Goal: Check status: Check status

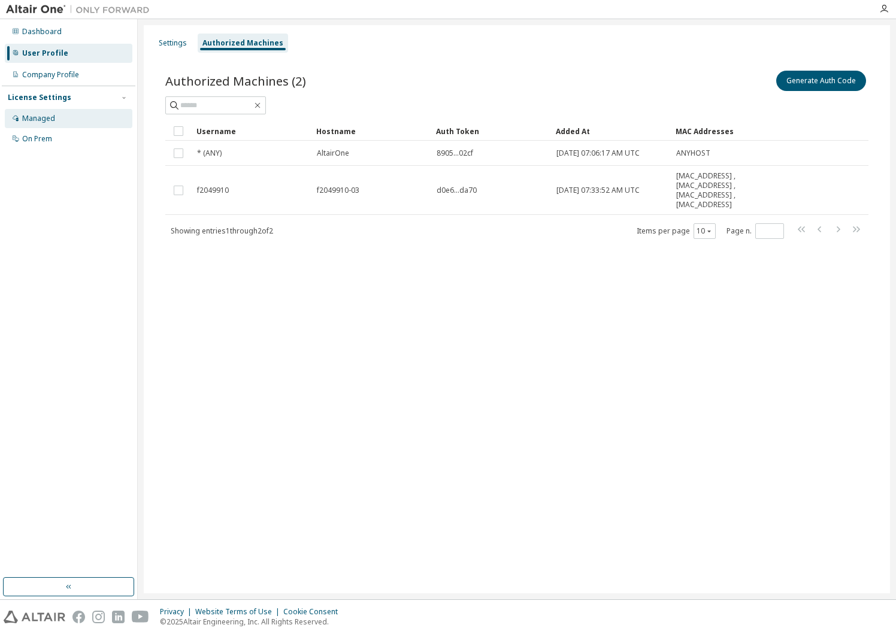
click at [52, 119] on div "Managed" at bounding box center [38, 119] width 33 height 10
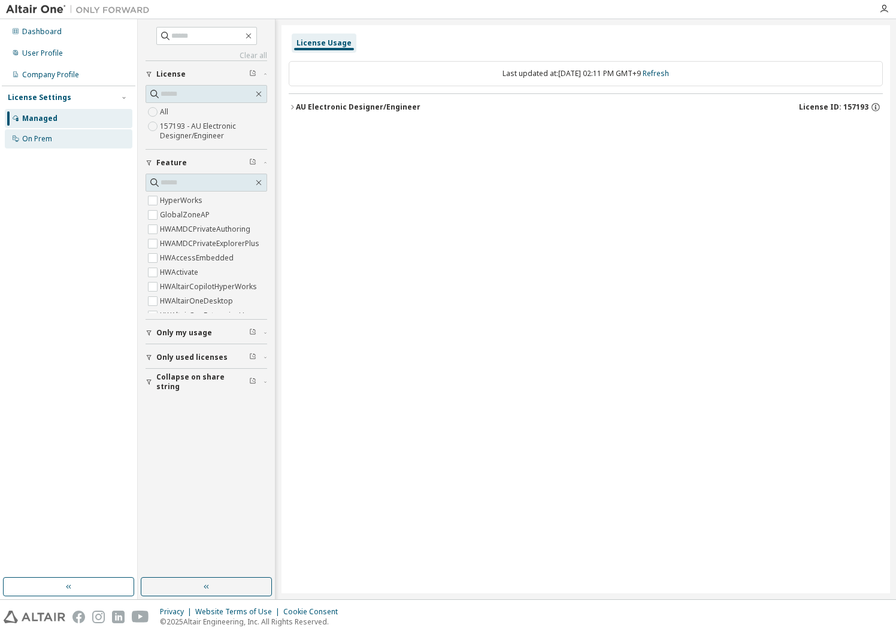
click at [58, 141] on div "On Prem" at bounding box center [69, 138] width 128 height 19
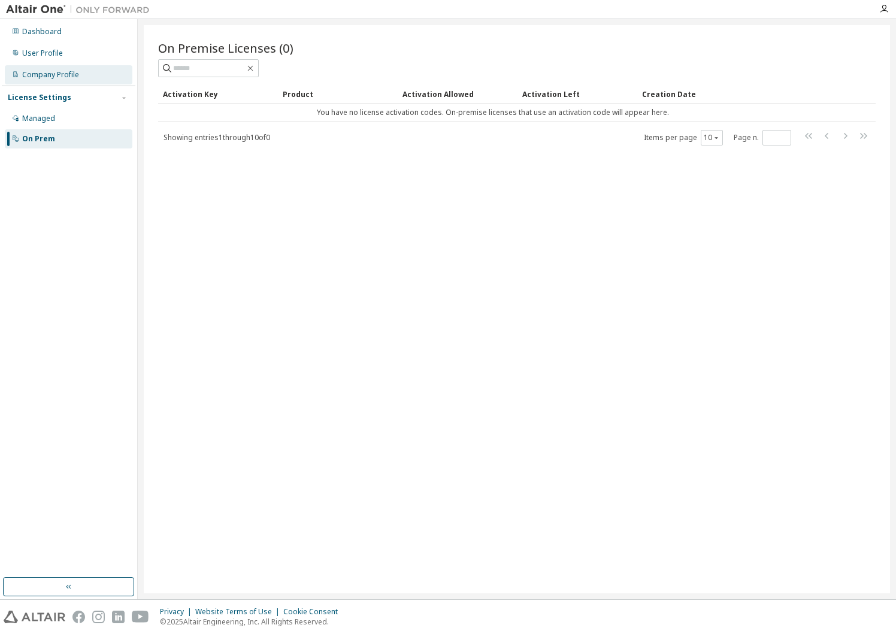
click at [63, 74] on div "Company Profile" at bounding box center [50, 75] width 57 height 10
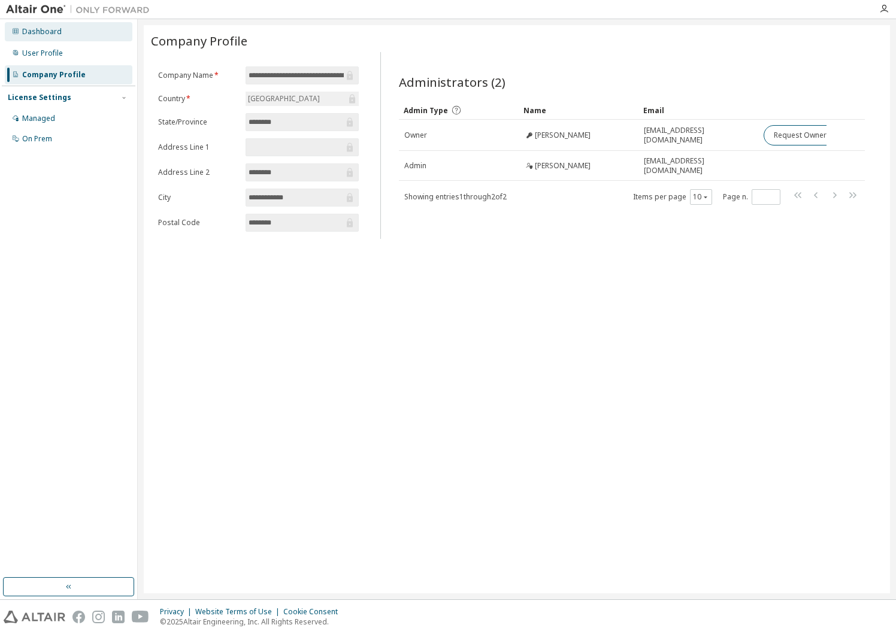
click at [49, 32] on div "Dashboard" at bounding box center [42, 32] width 40 height 10
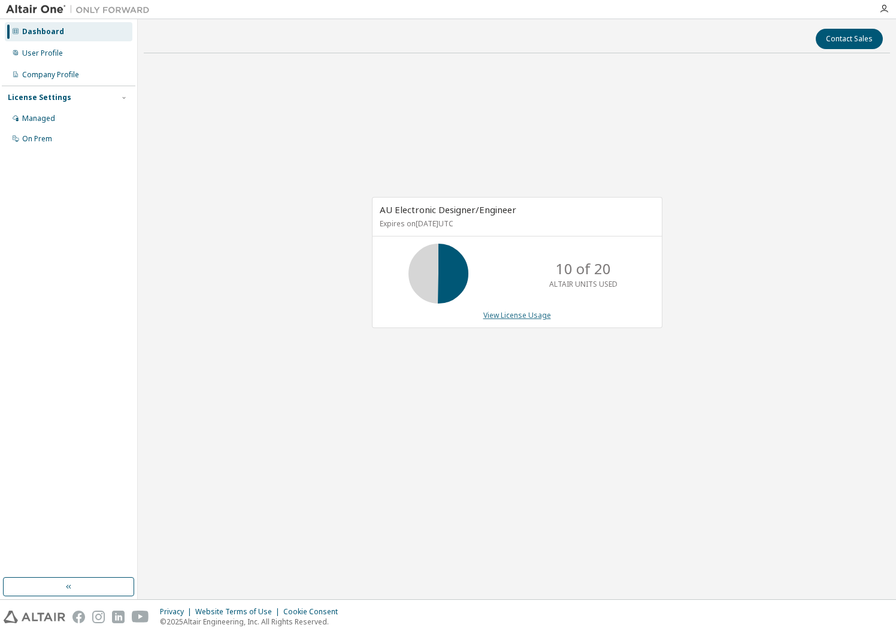
click at [523, 314] on link "View License Usage" at bounding box center [517, 315] width 68 height 10
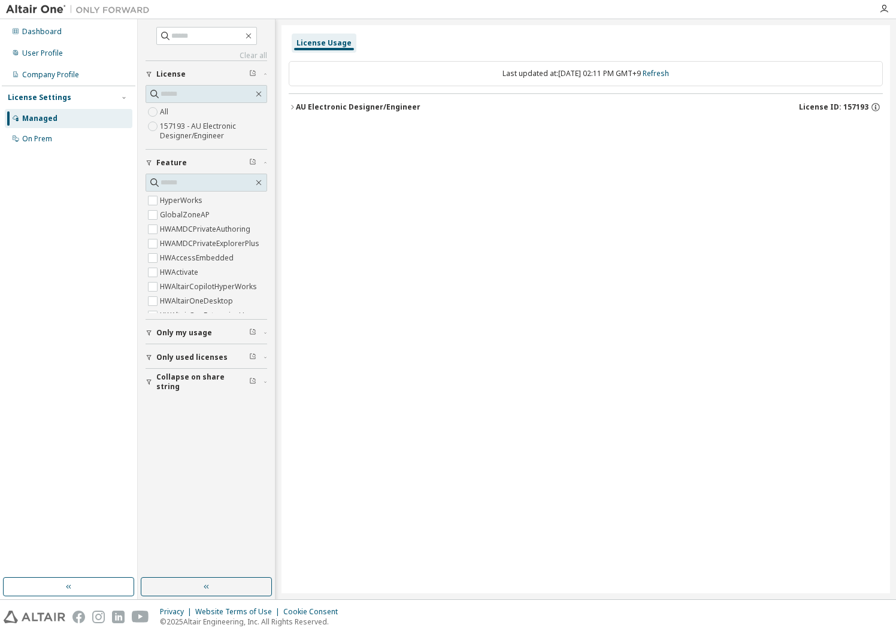
click at [337, 111] on div "AU Electronic Designer/Engineer" at bounding box center [358, 107] width 125 height 10
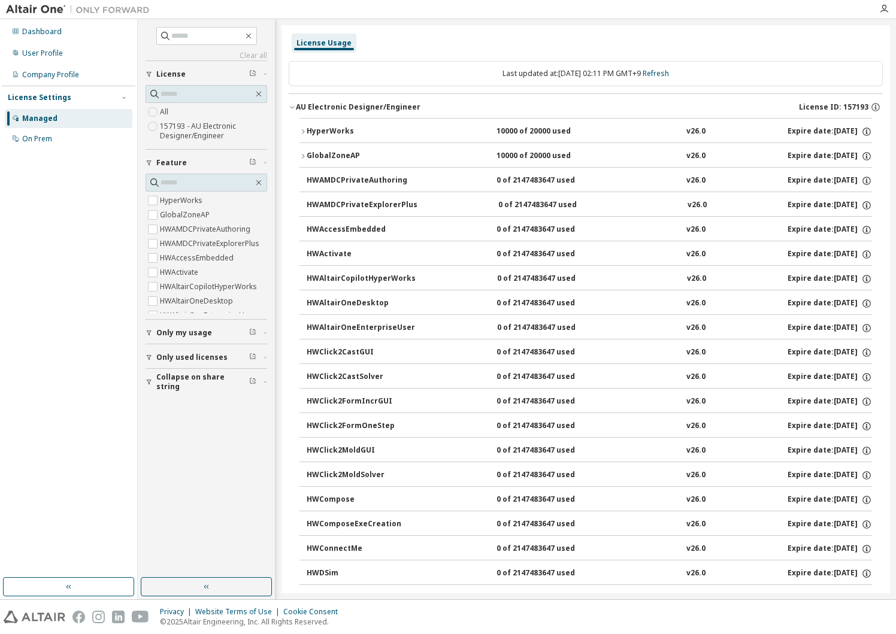
click at [195, 336] on span "Only my usage" at bounding box center [184, 333] width 56 height 10
click at [199, 393] on span "Only used licenses" at bounding box center [191, 392] width 71 height 10
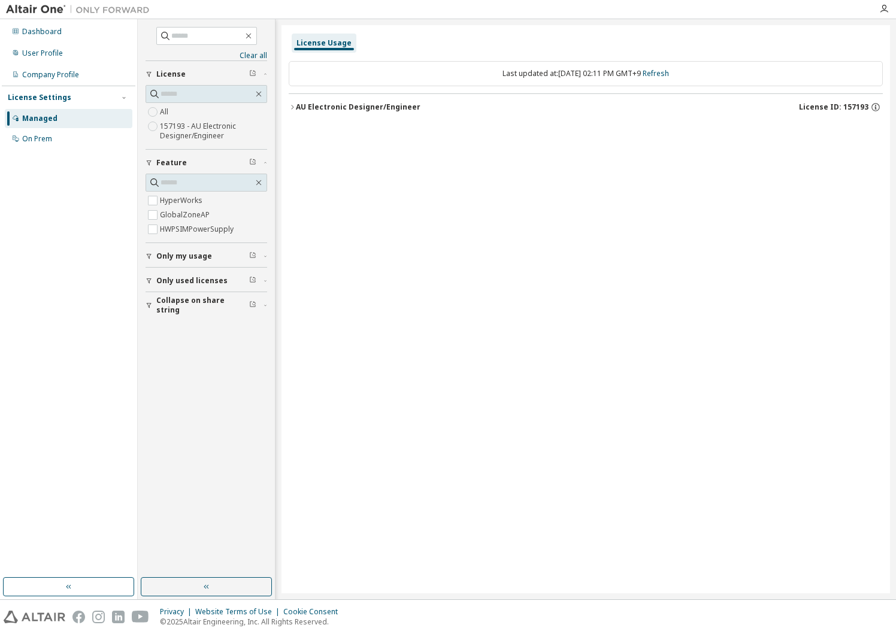
click at [341, 109] on div "AU Electronic Designer/Engineer" at bounding box center [358, 107] width 125 height 10
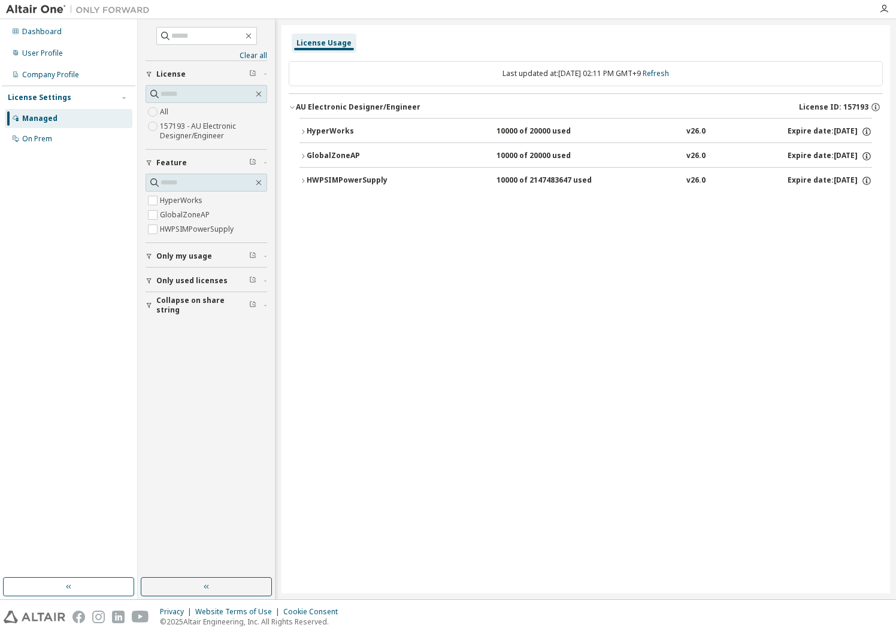
click at [416, 242] on div "License Usage Last updated at: [DATE] 02:11 PM GMT+9 Refresh AU Electronic Desi…" at bounding box center [585, 309] width 608 height 568
click at [506, 72] on div "Last updated at: [DATE] 02:11 PM GMT+9 Refresh" at bounding box center [586, 73] width 594 height 25
click at [321, 133] on div "HyperWorks" at bounding box center [361, 131] width 108 height 11
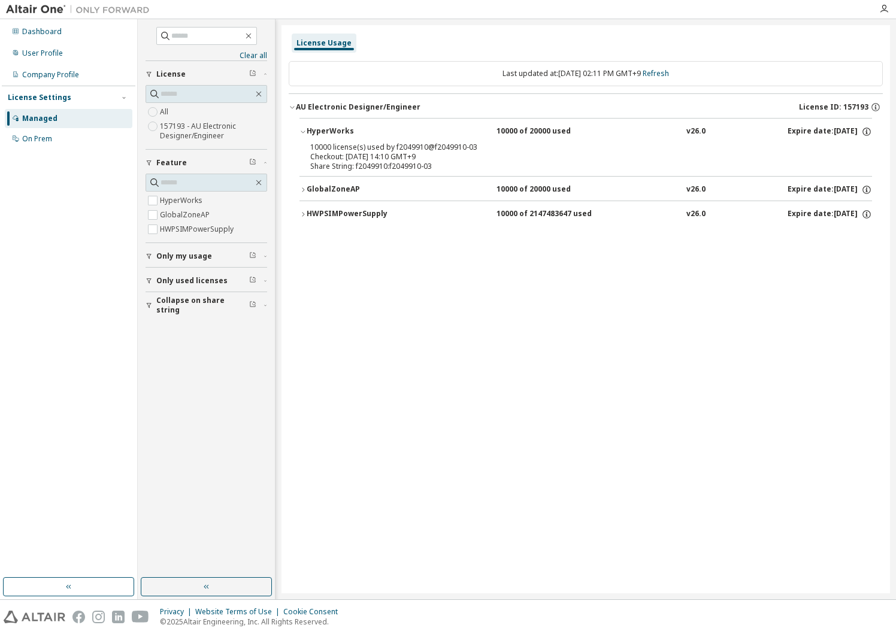
click at [336, 187] on div "GlobalZoneAP" at bounding box center [361, 189] width 108 height 11
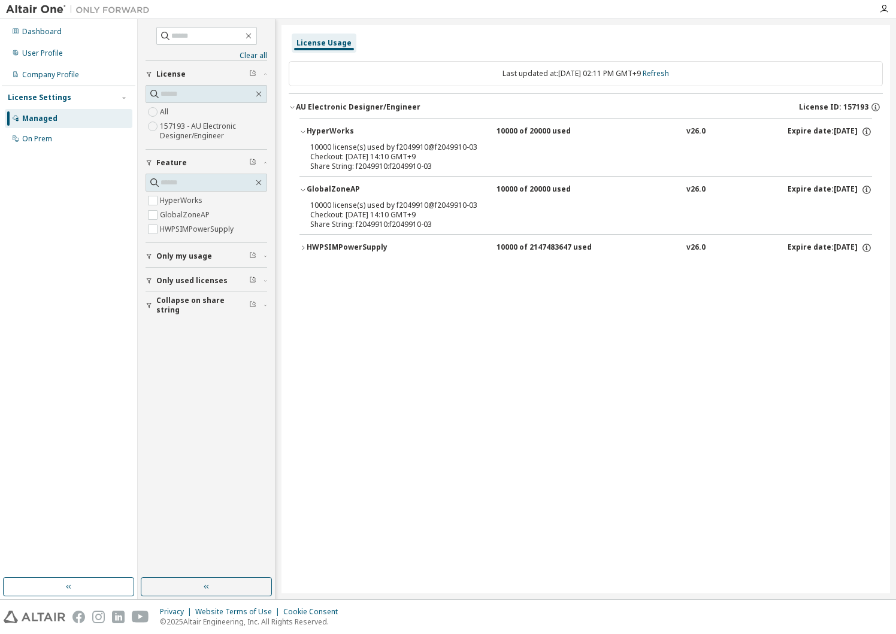
click at [345, 248] on div "HWPSIMPowerSupply" at bounding box center [361, 248] width 108 height 11
